Goal: Task Accomplishment & Management: Manage account settings

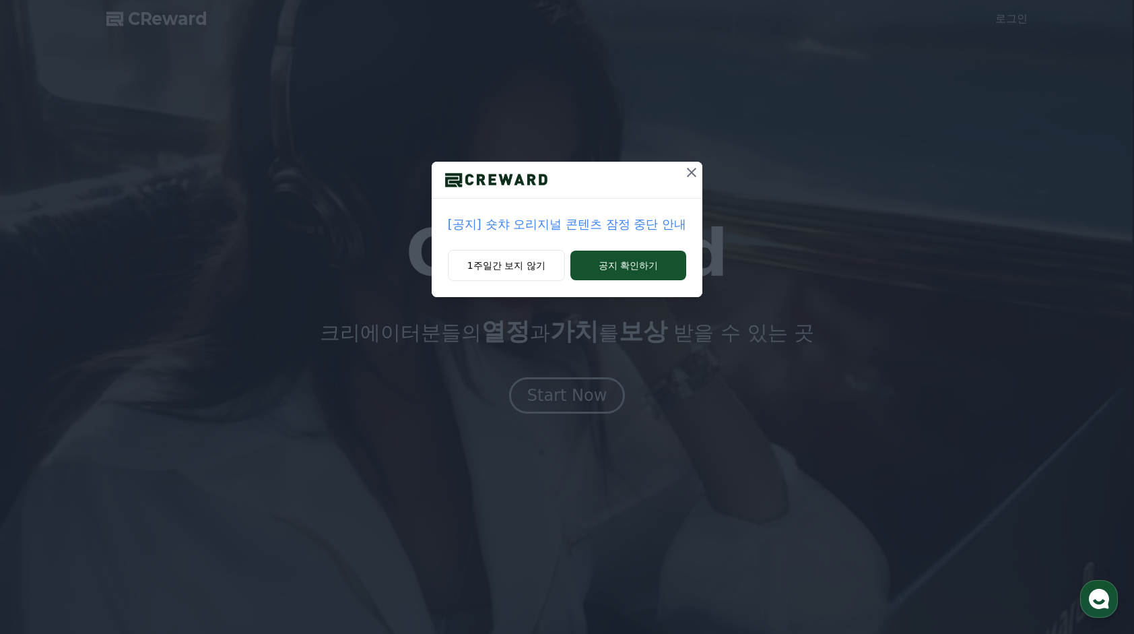
click at [691, 172] on icon at bounding box center [692, 172] width 16 height 16
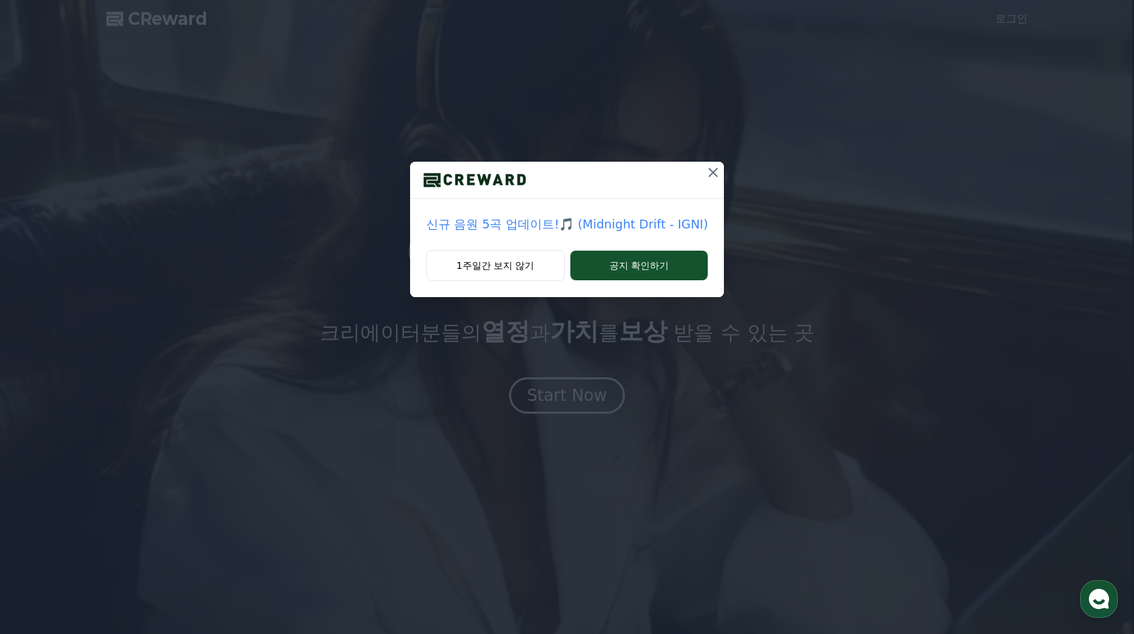
click at [715, 172] on icon at bounding box center [713, 172] width 16 height 16
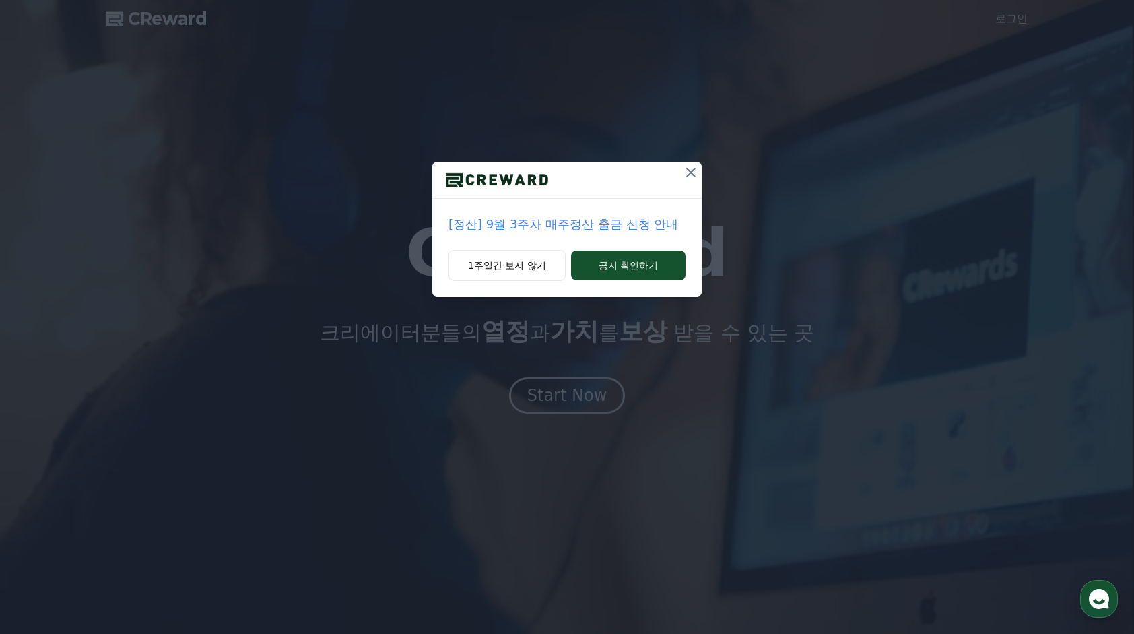
click at [694, 171] on icon at bounding box center [691, 172] width 16 height 16
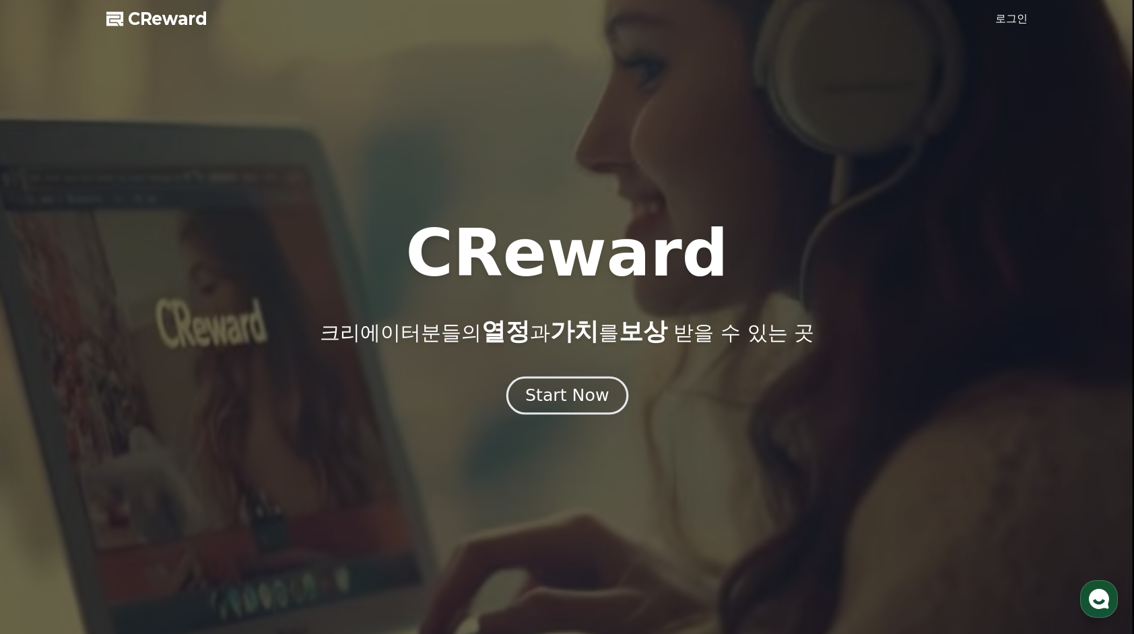
click at [582, 386] on div "Start Now" at bounding box center [567, 395] width 84 height 23
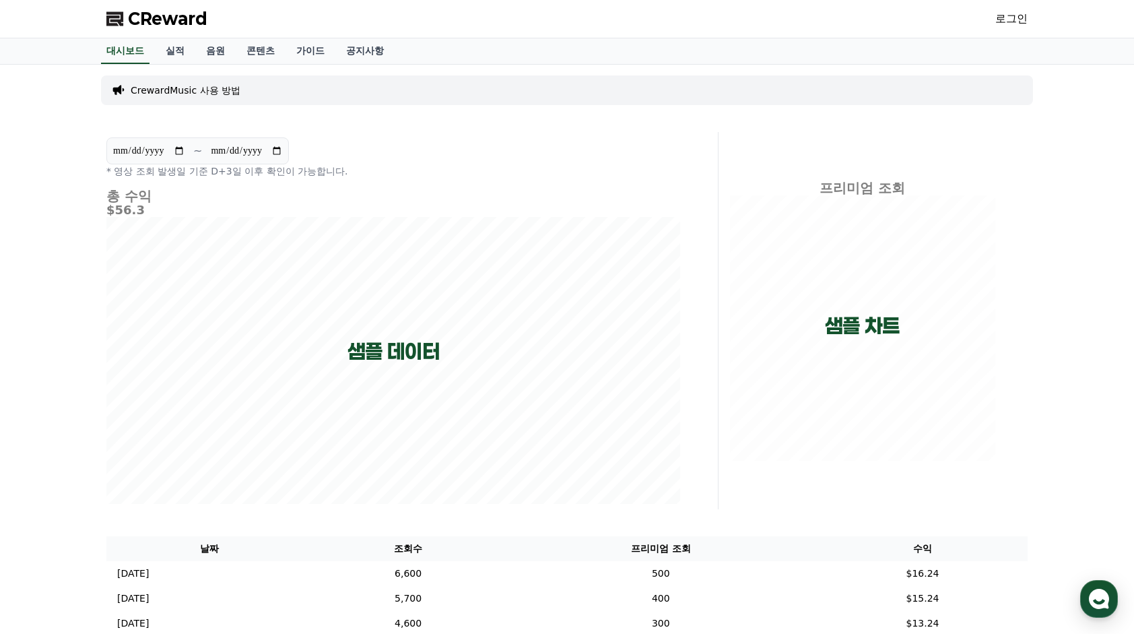
click at [1005, 20] on link "로그인" at bounding box center [1012, 19] width 32 height 16
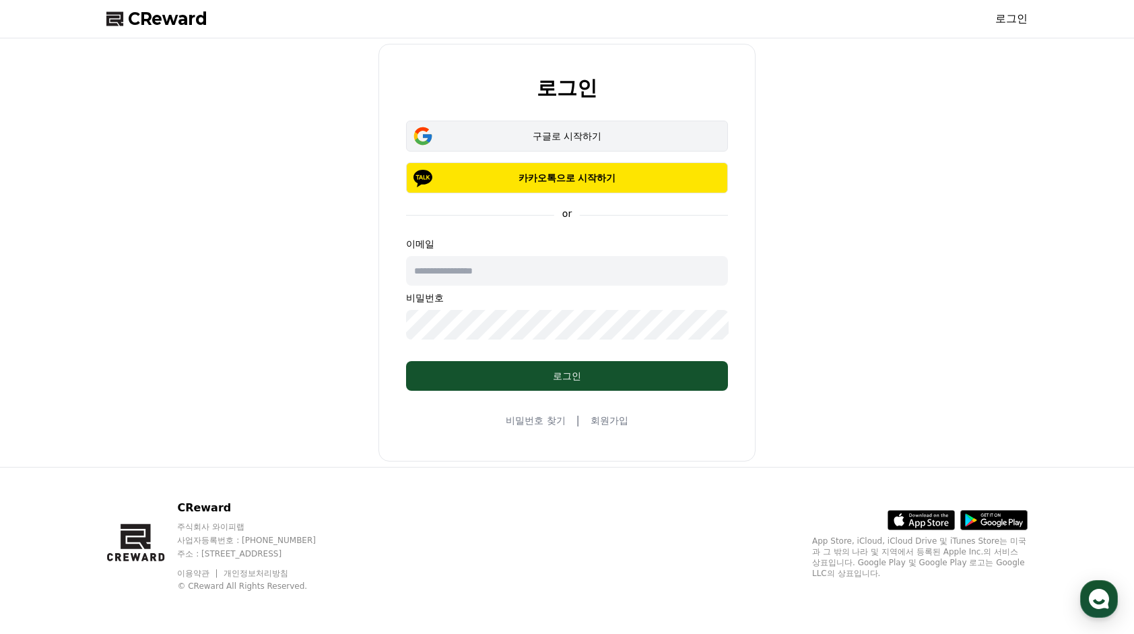
click at [441, 140] on div "구글로 시작하기" at bounding box center [567, 135] width 283 height 13
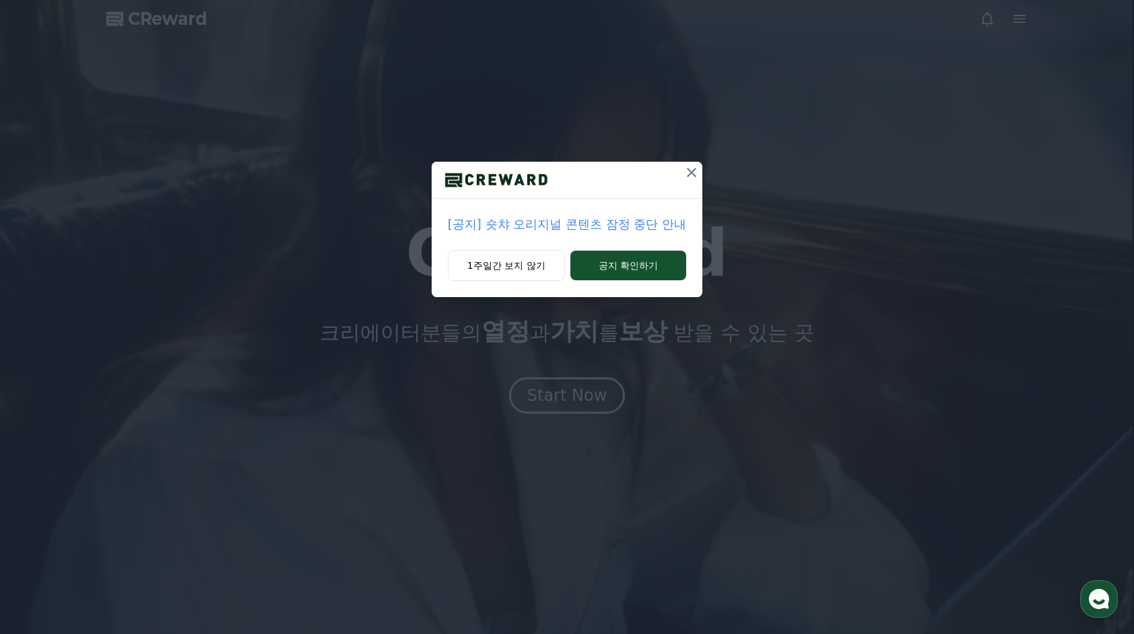
click at [690, 173] on icon at bounding box center [692, 172] width 16 height 16
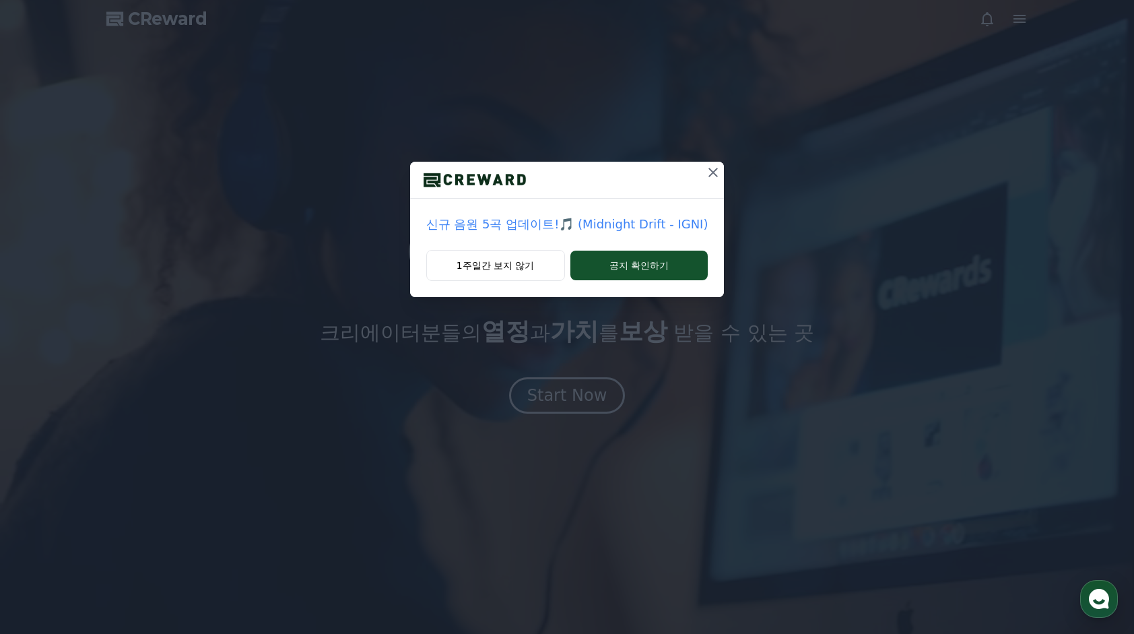
click at [690, 173] on div at bounding box center [567, 180] width 315 height 37
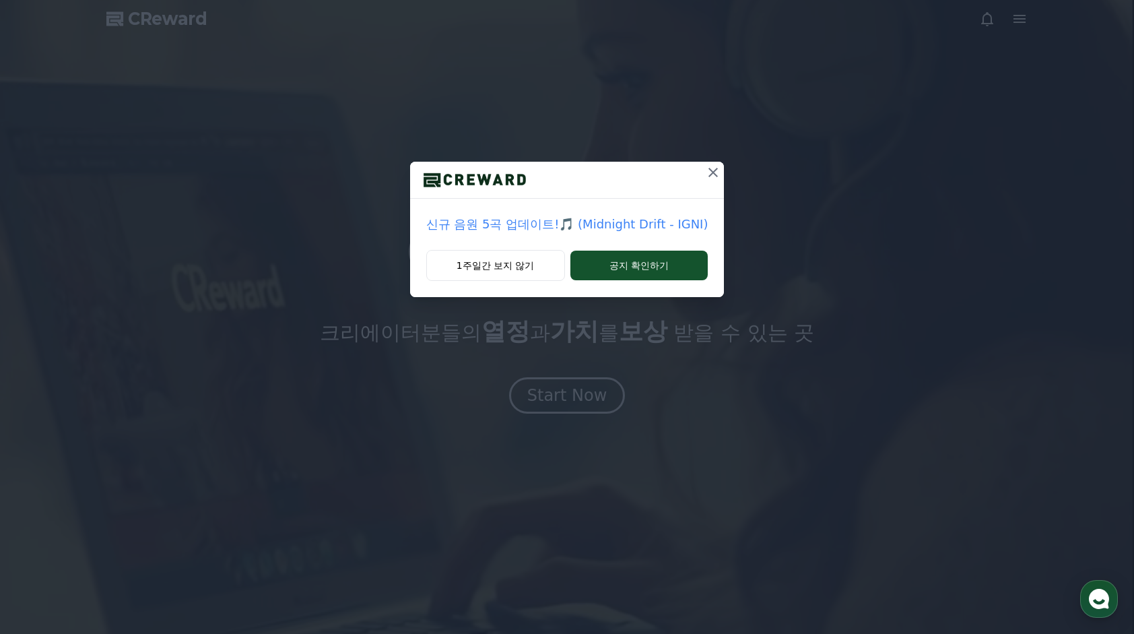
click at [709, 169] on icon at bounding box center [713, 172] width 16 height 16
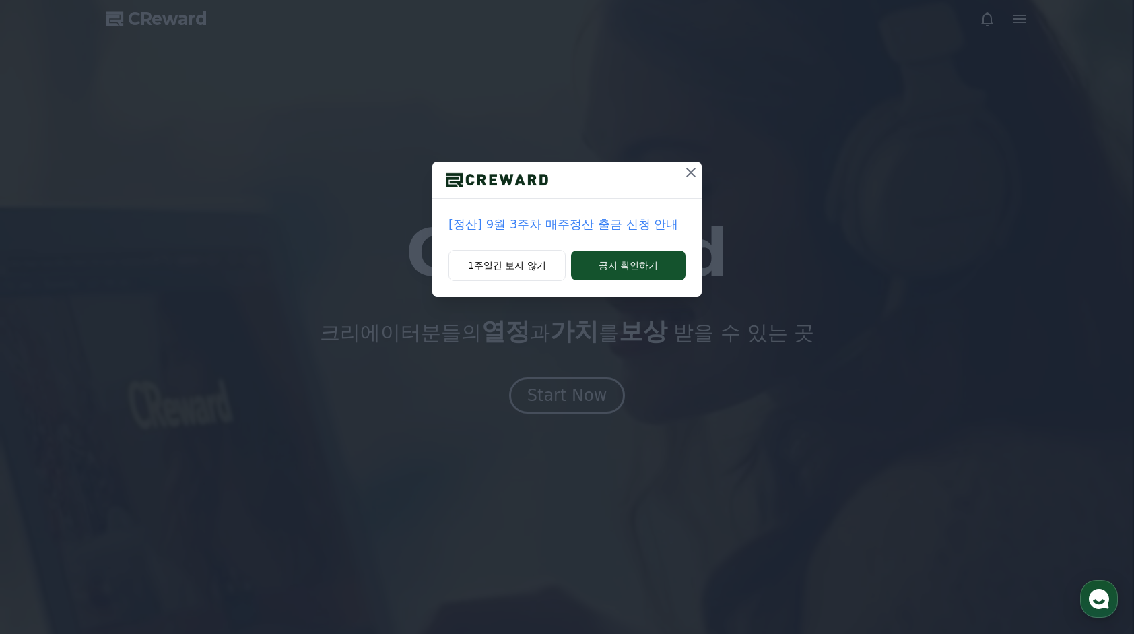
click at [690, 170] on icon at bounding box center [691, 172] width 16 height 16
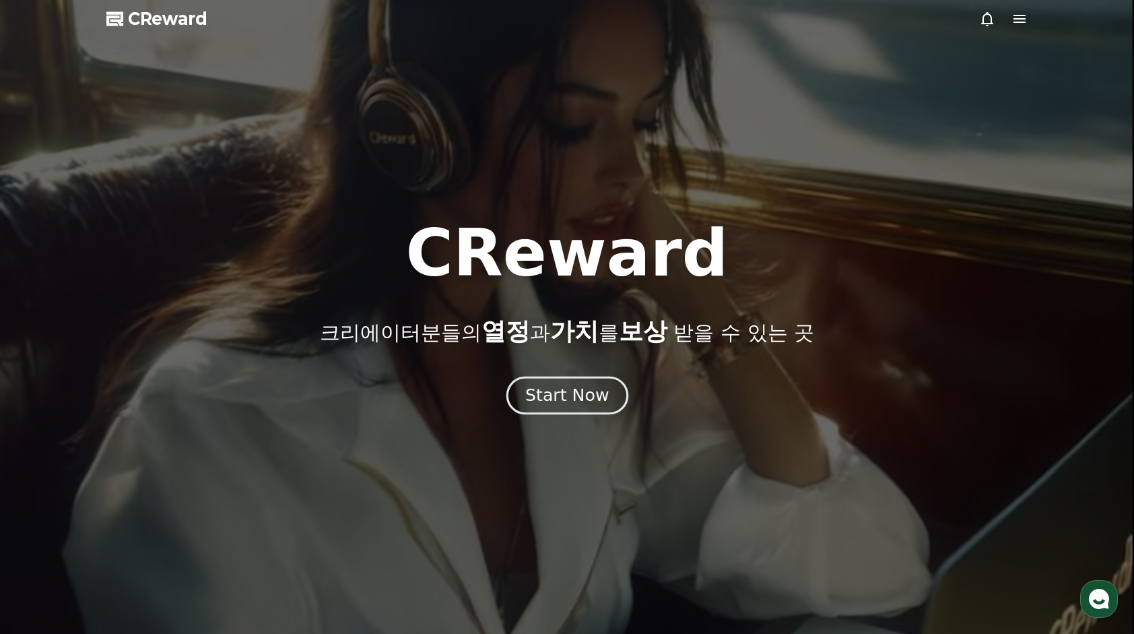
click at [558, 397] on div "Start Now" at bounding box center [567, 395] width 84 height 23
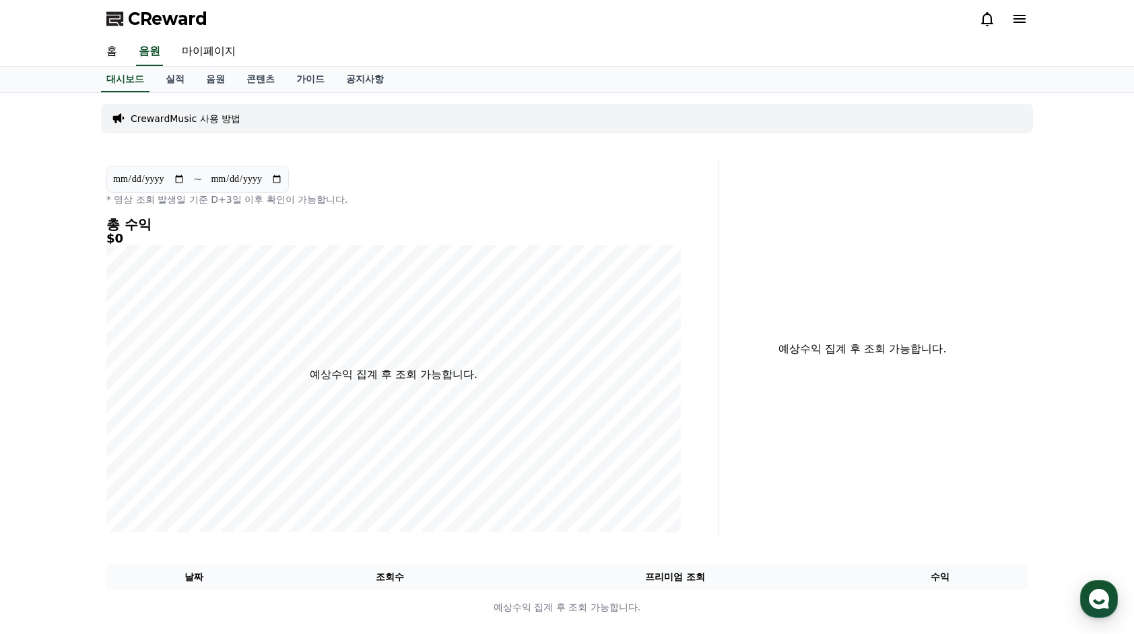
click at [158, 15] on span "CReward" at bounding box center [167, 19] width 79 height 22
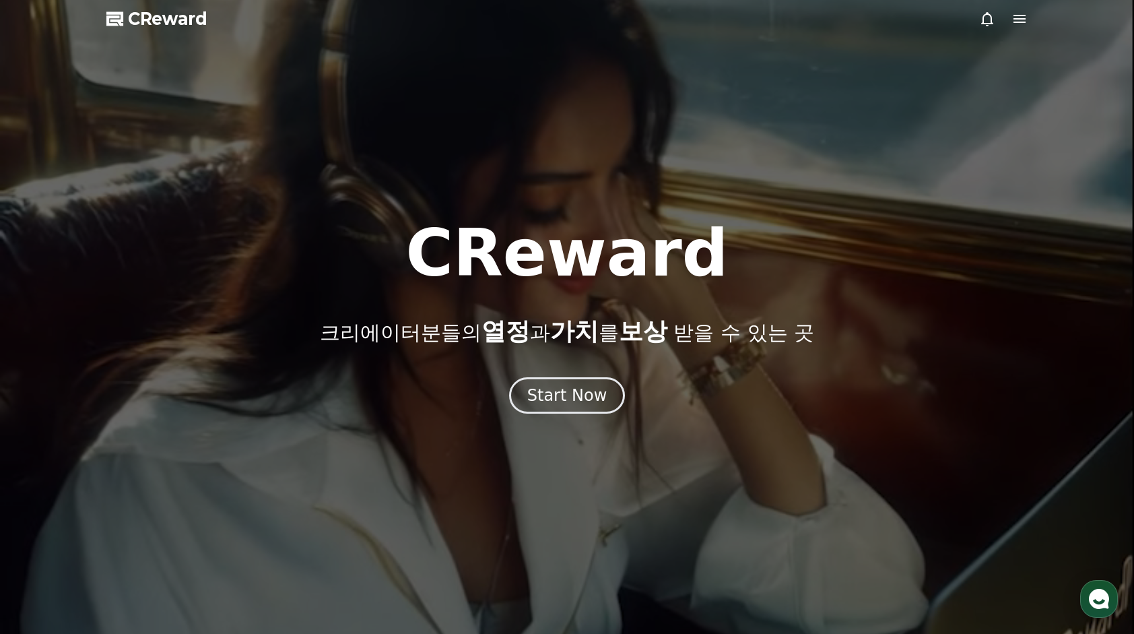
click at [1016, 23] on icon at bounding box center [1020, 19] width 16 height 16
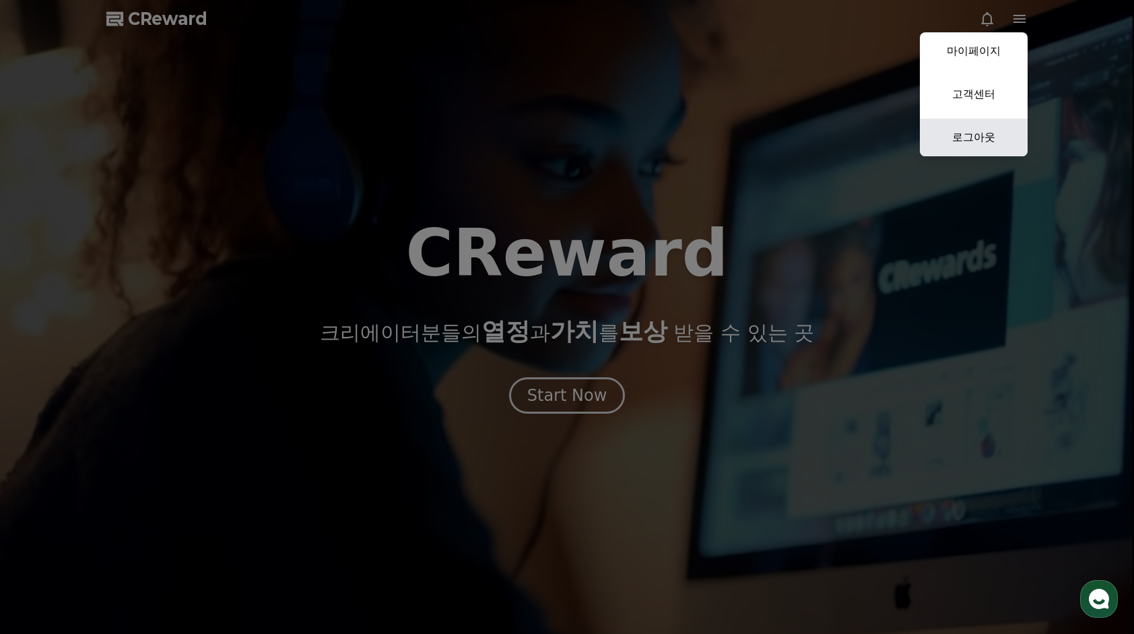
click at [979, 143] on link "로그아웃" at bounding box center [974, 138] width 108 height 38
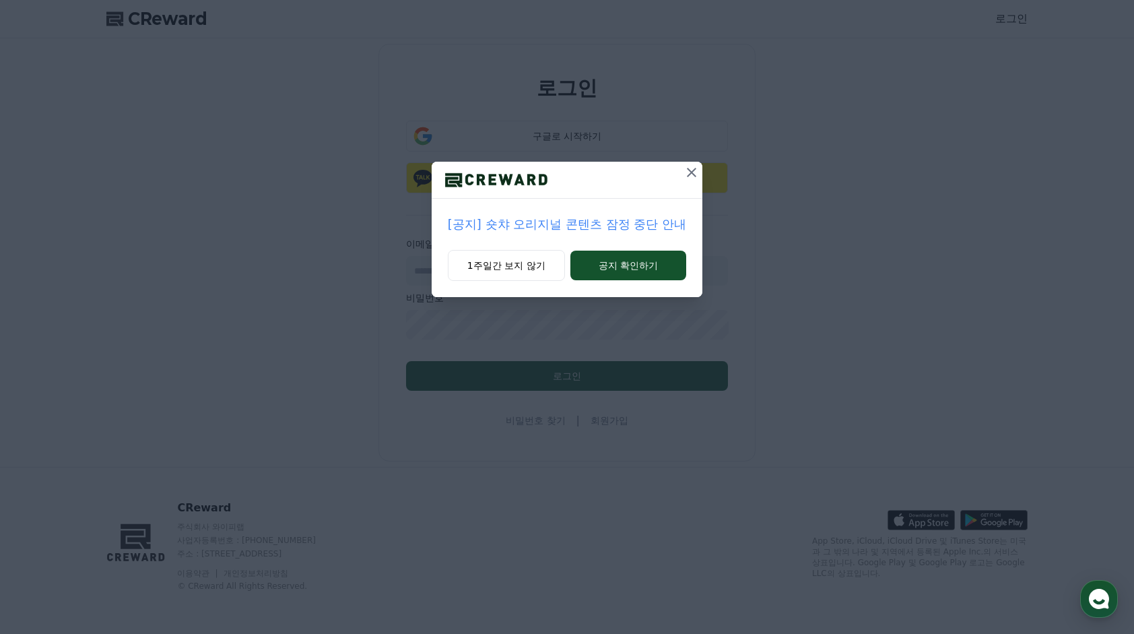
click at [691, 178] on icon at bounding box center [692, 172] width 16 height 16
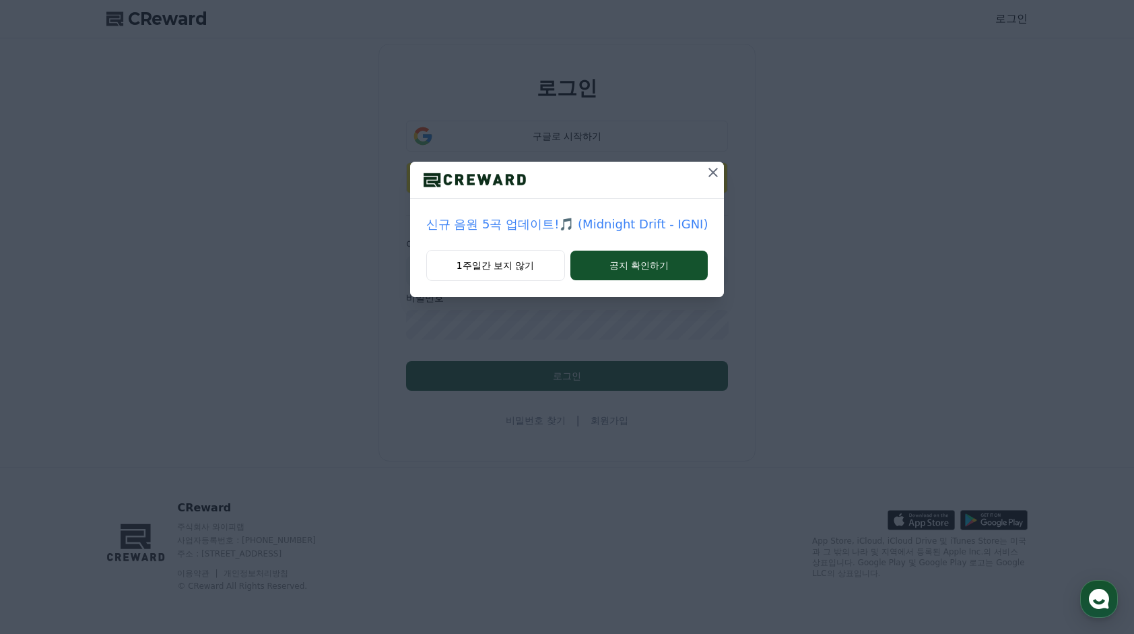
click at [715, 167] on icon at bounding box center [713, 172] width 16 height 16
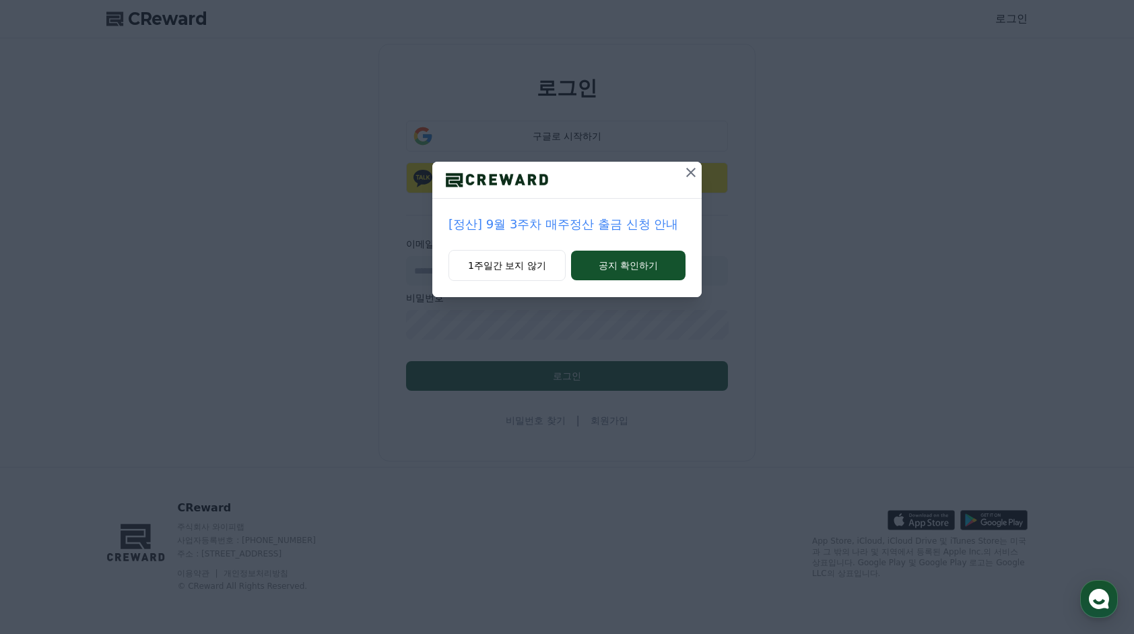
click at [691, 167] on icon at bounding box center [691, 172] width 16 height 16
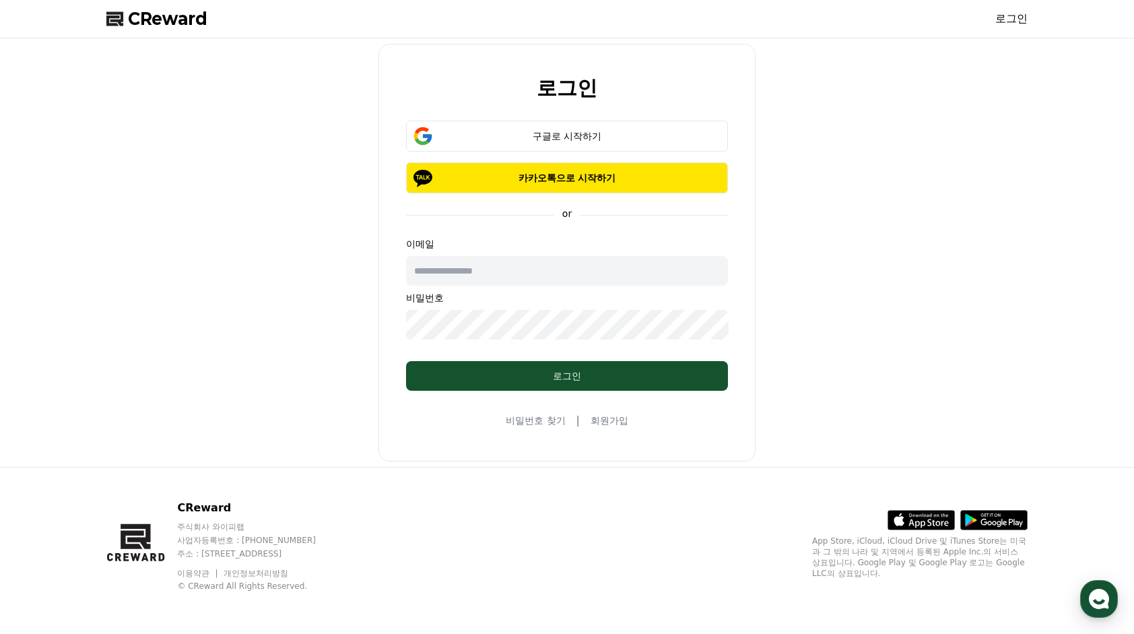
click at [1011, 22] on link "로그인" at bounding box center [1012, 19] width 32 height 16
click at [594, 140] on div "구글로 시작하기" at bounding box center [567, 135] width 283 height 13
